Goal: Information Seeking & Learning: Find specific fact

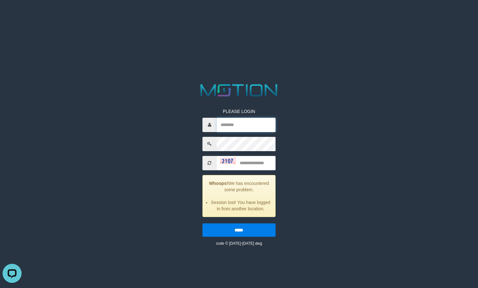
drag, startPoint x: 242, startPoint y: 126, endPoint x: 243, endPoint y: 131, distance: 5.0
click at [242, 126] on input "text" at bounding box center [246, 125] width 59 height 14
type input "******"
click at [263, 164] on input "text" at bounding box center [246, 163] width 59 height 14
type input "****"
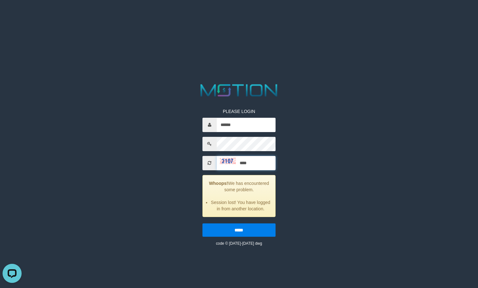
click at [203, 223] on input "*****" at bounding box center [239, 229] width 73 height 13
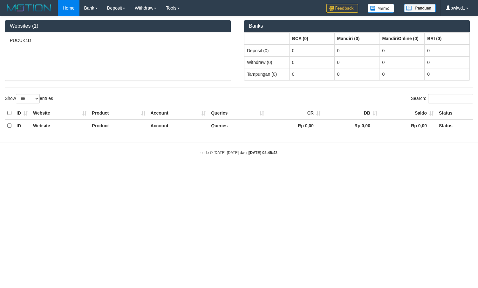
select select "***"
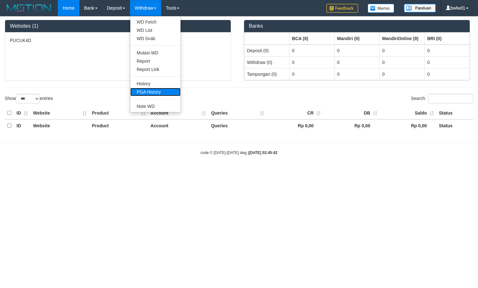
drag, startPoint x: 150, startPoint y: 90, endPoint x: 148, endPoint y: 74, distance: 15.3
click at [150, 90] on link "PGA History" at bounding box center [155, 92] width 50 height 8
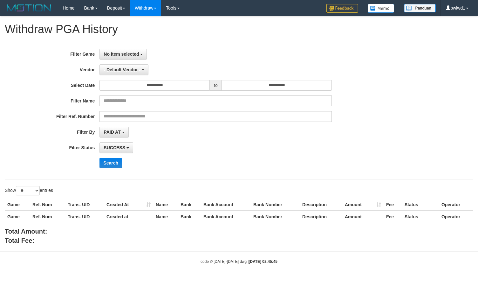
select select
select select "**"
drag, startPoint x: 137, startPoint y: 51, endPoint x: 137, endPoint y: 70, distance: 18.8
click at [137, 52] on span "No item selected" at bounding box center [121, 54] width 35 height 5
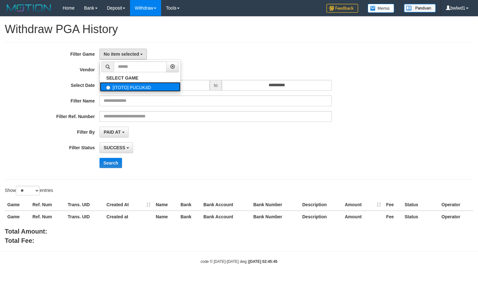
click at [129, 89] on label "[ITOTO] PUCUK4D" at bounding box center [140, 87] width 81 height 10
select select "****"
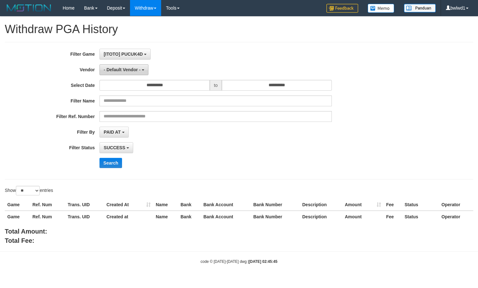
scroll to position [5, 0]
drag, startPoint x: 124, startPoint y: 69, endPoint x: 146, endPoint y: 164, distance: 98.1
click at [125, 73] on button "- Default Vendor -" at bounding box center [124, 69] width 49 height 11
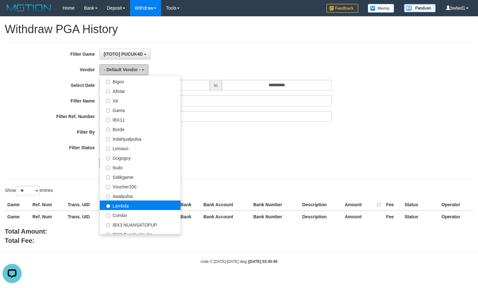
scroll to position [170, 0]
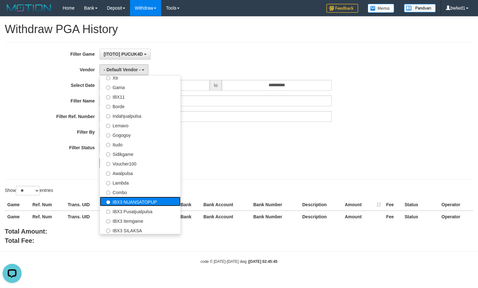
click at [145, 201] on label "IBX3 NUANSATOPUP" at bounding box center [140, 202] width 81 height 10
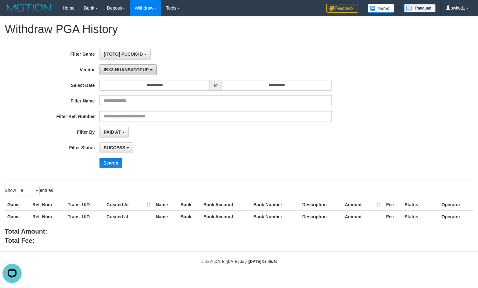
click at [115, 73] on button "IBX3 NUANSATOPUP" at bounding box center [128, 69] width 57 height 11
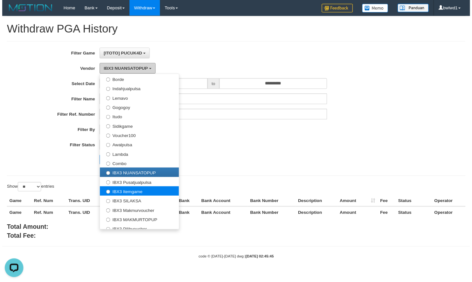
scroll to position [209, 0]
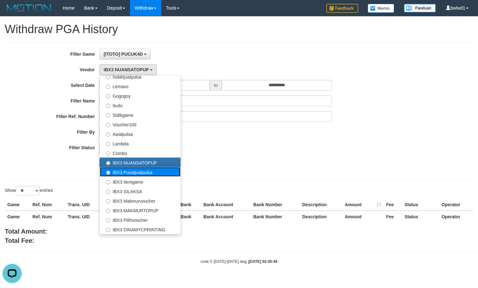
click at [133, 172] on label "IBX3 Pusatjualpulsa" at bounding box center [140, 172] width 81 height 10
select select "**********"
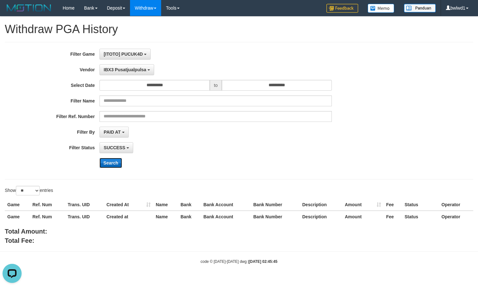
click at [120, 163] on button "Search" at bounding box center [111, 163] width 23 height 10
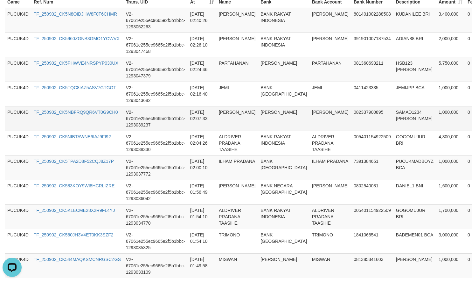
scroll to position [254, 0]
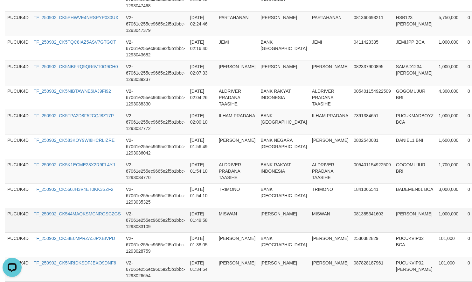
click at [310, 213] on td "MISWAN" at bounding box center [331, 219] width 42 height 24
copy td "MISWAN"
click at [310, 213] on td "MISWAN" at bounding box center [331, 219] width 42 height 24
click at [393, 212] on td "[PERSON_NAME]" at bounding box center [414, 219] width 43 height 24
copy td "POTO"
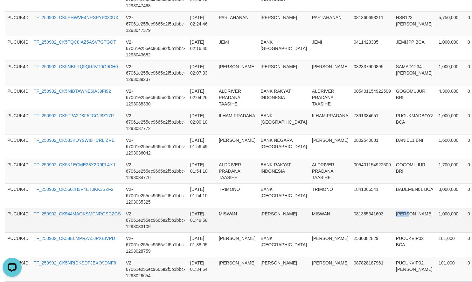
click at [393, 212] on td "[PERSON_NAME]" at bounding box center [414, 219] width 43 height 24
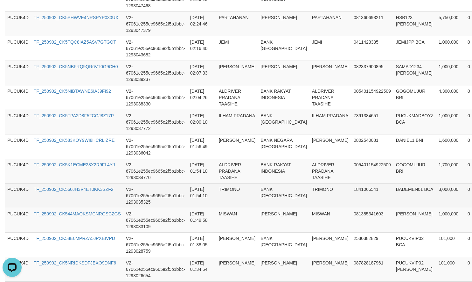
click at [279, 191] on td "BANK [GEOGRAPHIC_DATA]" at bounding box center [284, 195] width 52 height 24
copy td "BANK"
click at [310, 189] on td "TRIMONO" at bounding box center [331, 195] width 42 height 24
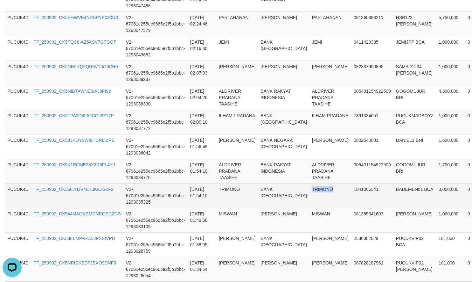
copy td "TRIMONO"
click at [393, 192] on td "BADEMEN01 BCA" at bounding box center [414, 195] width 43 height 24
copy td "BADEMEN01"
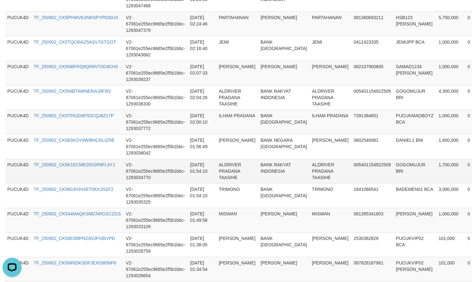
click at [310, 169] on td "ALDRIVER PRADANA TAASIHE" at bounding box center [331, 170] width 42 height 24
copy td "[PERSON_NAME]"
click at [310, 169] on td "ALDRIVER PRADANA TAASIHE" at bounding box center [331, 170] width 42 height 24
copy td "ALDRIVER PRADANA TAASIHE"
click at [310, 169] on td "ALDRIVER PRADANA TAASIHE" at bounding box center [331, 170] width 42 height 24
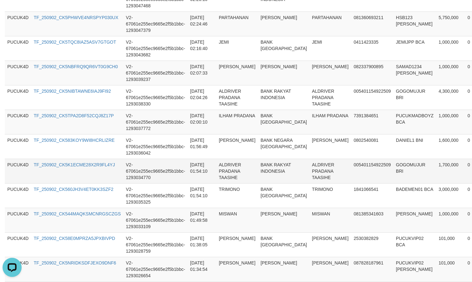
click at [393, 165] on td "GOGOMUJUR BRI" at bounding box center [414, 170] width 43 height 24
copy td "GOGOMUJUR"
click at [393, 165] on td "GOGOMUJUR BRI" at bounding box center [414, 170] width 43 height 24
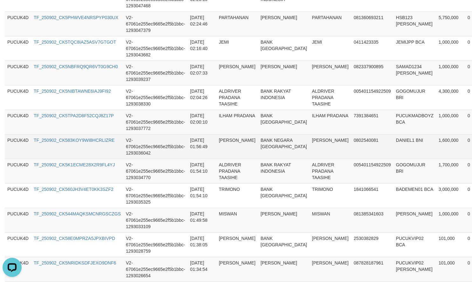
click at [351, 140] on td "0802540081" at bounding box center [372, 146] width 42 height 24
click at [310, 139] on td "DANIEL" at bounding box center [331, 146] width 42 height 24
copy td "DANIEL"
click at [310, 139] on td "DANIEL" at bounding box center [331, 146] width 42 height 24
click at [393, 140] on td "DANIEL1 BNI" at bounding box center [414, 146] width 43 height 24
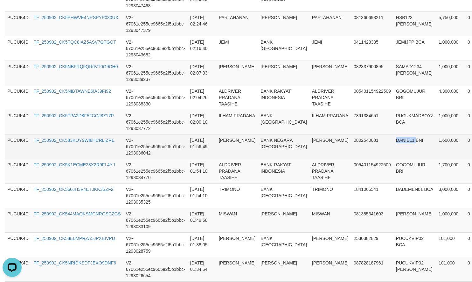
copy td "DANIEL1"
click at [393, 140] on td "DANIEL1 BNI" at bounding box center [414, 146] width 43 height 24
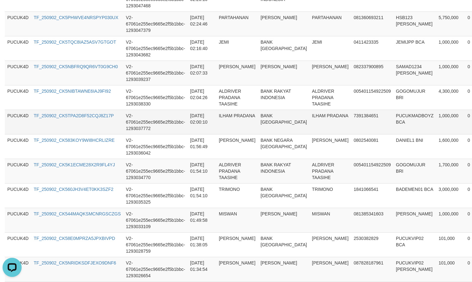
click at [310, 120] on td "ILHAM PRADANA" at bounding box center [331, 121] width 42 height 24
click at [393, 116] on td "PUCUKMADBOYZ BCA" at bounding box center [414, 121] width 43 height 24
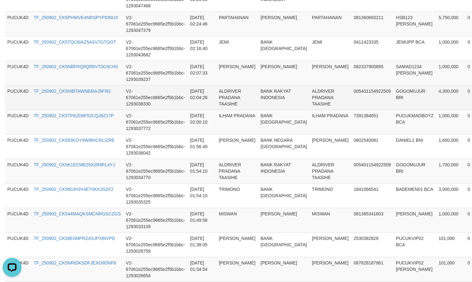
click at [310, 92] on td "ALDRIVER PRADANA TAASIHE" at bounding box center [331, 97] width 42 height 24
click at [393, 92] on td "GOGOMUJUR BRI" at bounding box center [414, 97] width 43 height 24
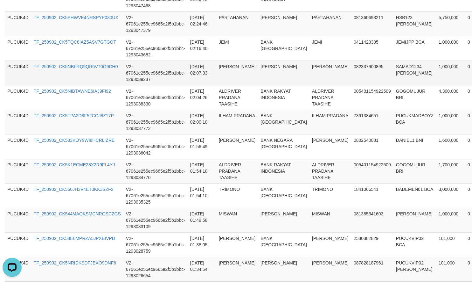
click at [310, 72] on td "EDI SANTOSO" at bounding box center [331, 72] width 42 height 24
click at [393, 64] on td "SAMAD1234 DANA" at bounding box center [414, 72] width 43 height 24
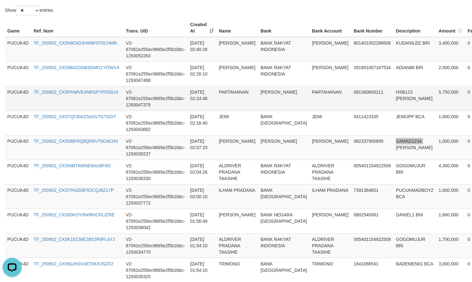
scroll to position [170, 0]
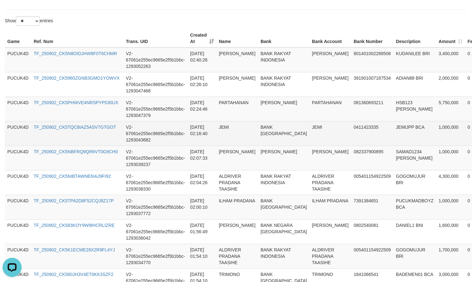
click at [310, 128] on td "JEMI" at bounding box center [331, 133] width 42 height 24
click at [393, 129] on td "JEMIJPP BCA" at bounding box center [414, 133] width 43 height 24
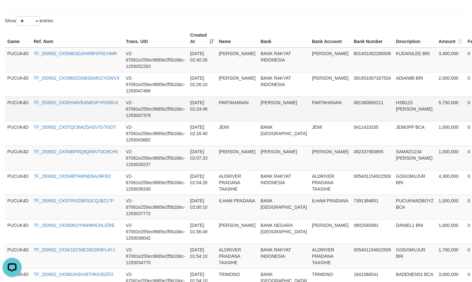
click at [310, 102] on td "PARTAHANAN" at bounding box center [331, 108] width 42 height 24
click at [393, 102] on td "HSB123 DANA" at bounding box center [414, 108] width 43 height 24
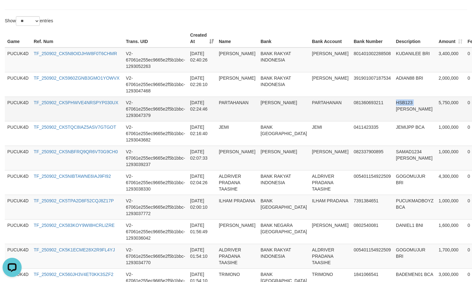
click at [393, 102] on td "HSB123 DANA" at bounding box center [414, 108] width 43 height 24
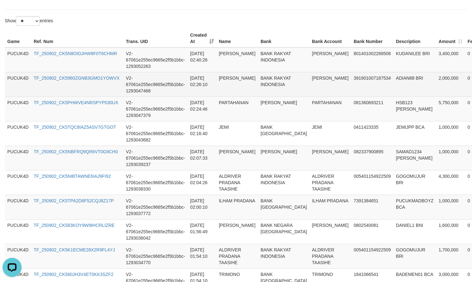
click at [310, 78] on td "ADIAN M YUNUS" at bounding box center [331, 84] width 42 height 24
click at [393, 77] on td "ADIAN88 BRI" at bounding box center [414, 84] width 43 height 24
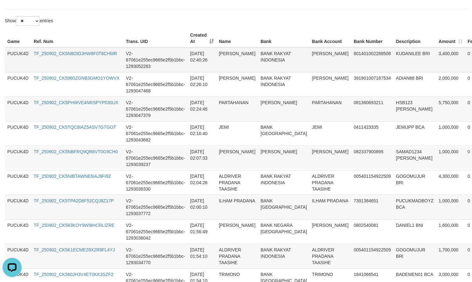
click at [310, 55] on td "FARHAN FIRMANSYAH" at bounding box center [331, 59] width 42 height 25
click at [393, 53] on td "KUDANILEE BRI" at bounding box center [414, 59] width 43 height 25
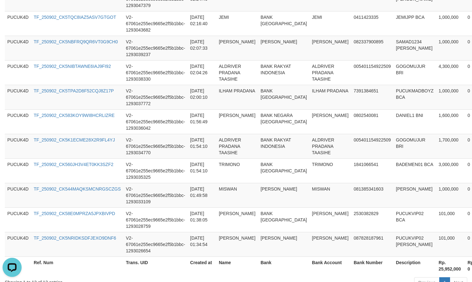
scroll to position [344, 0]
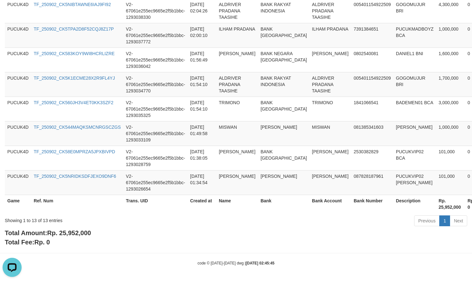
click at [78, 229] on b "Total Amount: Rp. 25,952,000" at bounding box center [48, 232] width 86 height 7
